Goal: Check status: Verify the current state of an ongoing process or item

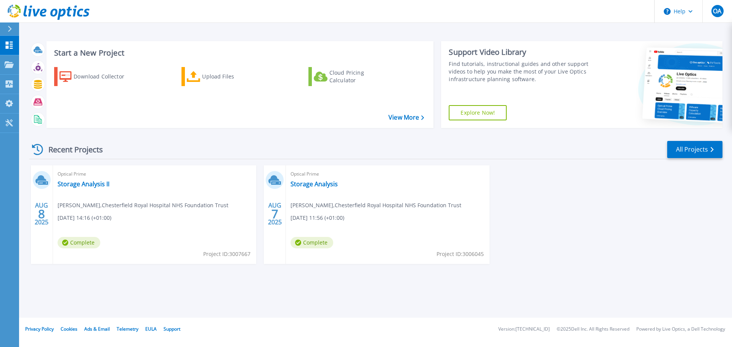
drag, startPoint x: 307, startPoint y: 186, endPoint x: 367, endPoint y: 175, distance: 61.0
click at [252, 175] on span "Optical Prime" at bounding box center [155, 174] width 194 height 8
click at [308, 187] on link "Storage Analysis" at bounding box center [314, 184] width 47 height 8
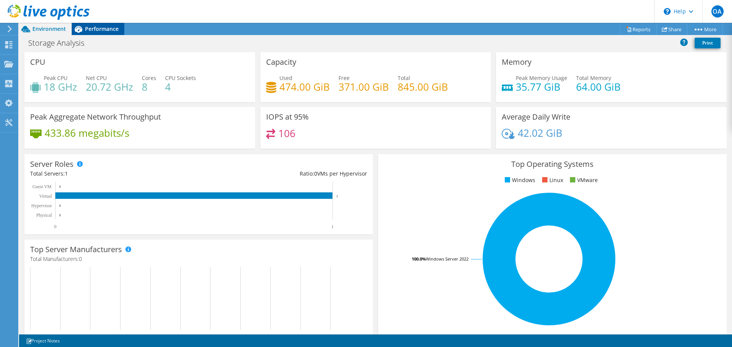
click at [95, 29] on span "Performance" at bounding box center [102, 28] width 34 height 7
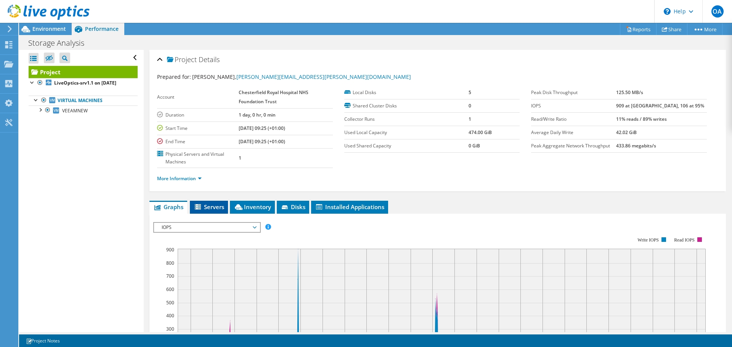
click at [213, 205] on span "Servers" at bounding box center [209, 207] width 31 height 8
